Goal: Find specific page/section: Find specific page/section

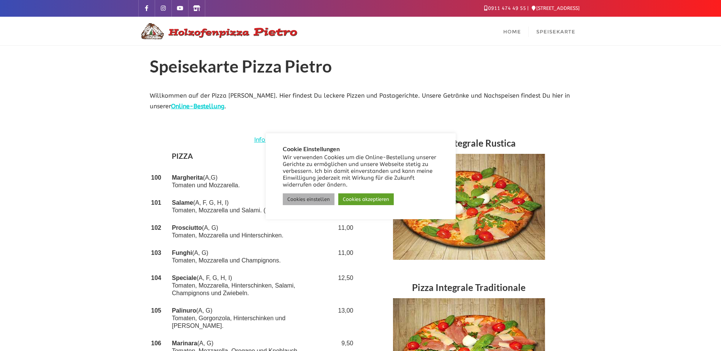
click at [306, 196] on link "Cookies einstellen" at bounding box center [309, 199] width 52 height 12
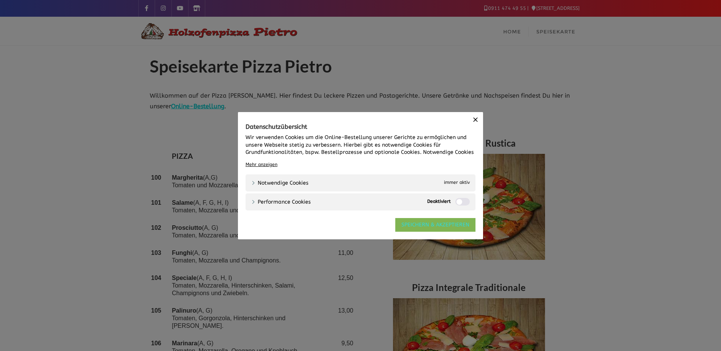
click at [423, 229] on link "SPEICHERN & AKZEPTIEREN" at bounding box center [435, 225] width 80 height 14
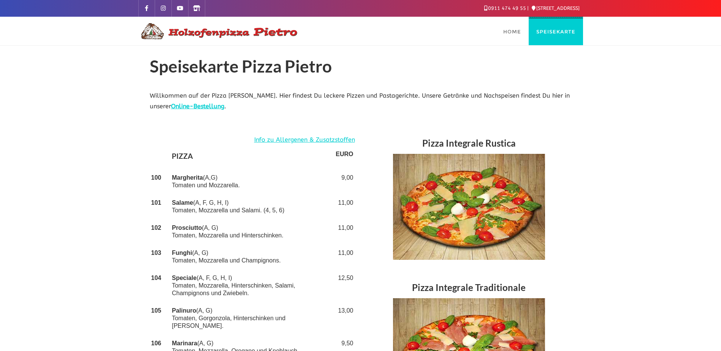
click at [559, 33] on span "Speisekarte" at bounding box center [555, 31] width 39 height 6
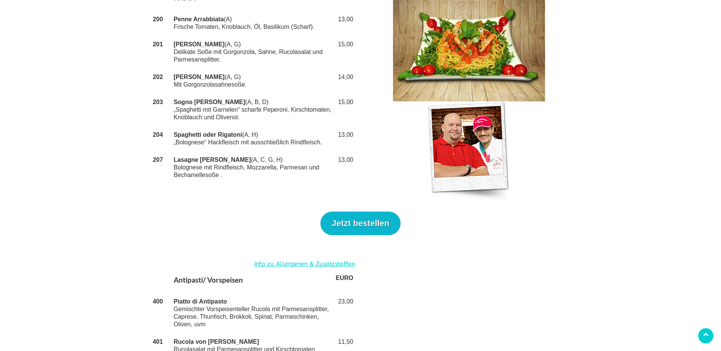
scroll to position [1139, 0]
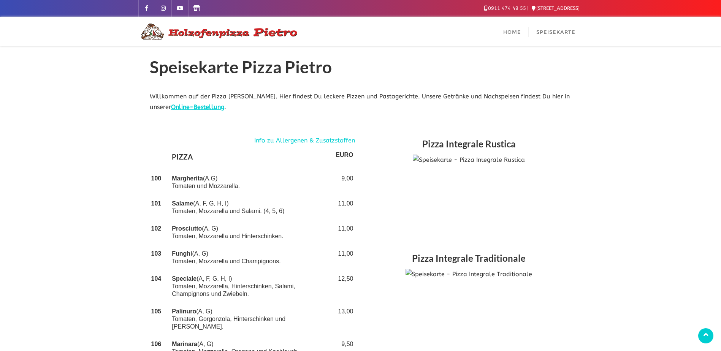
scroll to position [1139, 0]
